Goal: Find specific page/section: Find specific page/section

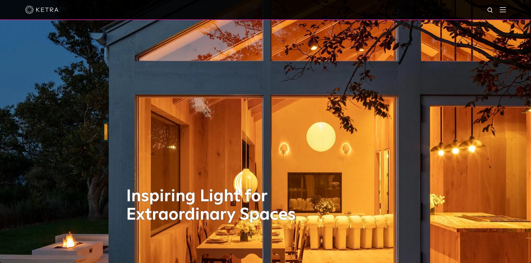
click at [309, 12] on img at bounding box center [503, 9] width 6 height 5
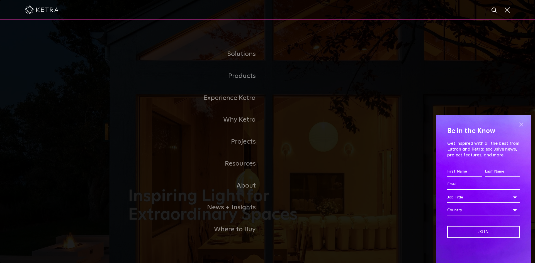
click at [309, 124] on span at bounding box center [521, 124] width 8 height 8
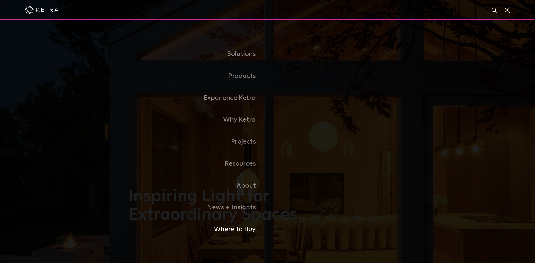
click at [242, 179] on link "Where to Buy" at bounding box center [197, 230] width 139 height 22
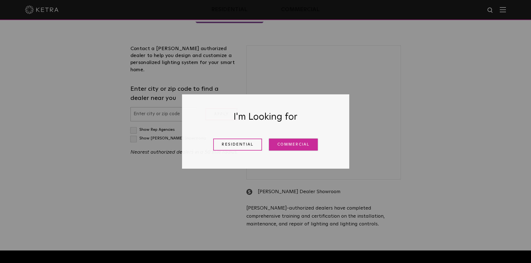
click at [281, 144] on link "Commercial" at bounding box center [293, 145] width 49 height 12
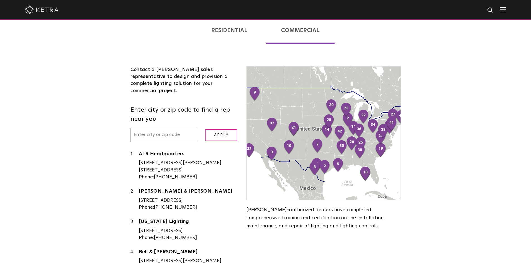
scroll to position [132, 0]
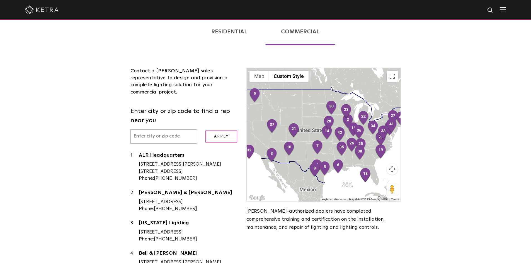
click at [172, 130] on input "text" at bounding box center [163, 137] width 67 height 14
type input "20814"
click at [205, 131] on input "Apply" at bounding box center [221, 137] width 32 height 12
